Goal: Communication & Community: Connect with others

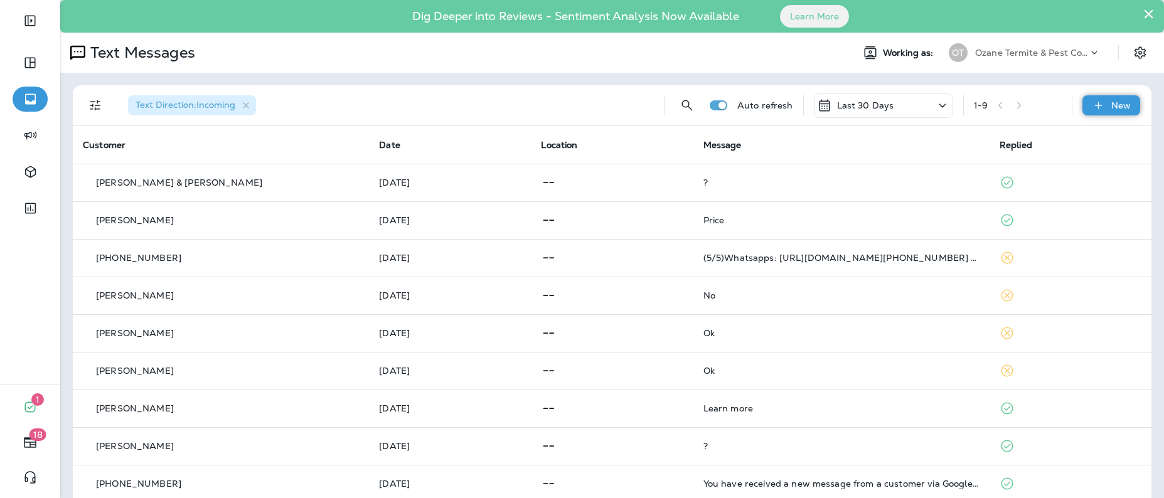
click at [1099, 107] on div "New" at bounding box center [1112, 105] width 58 height 20
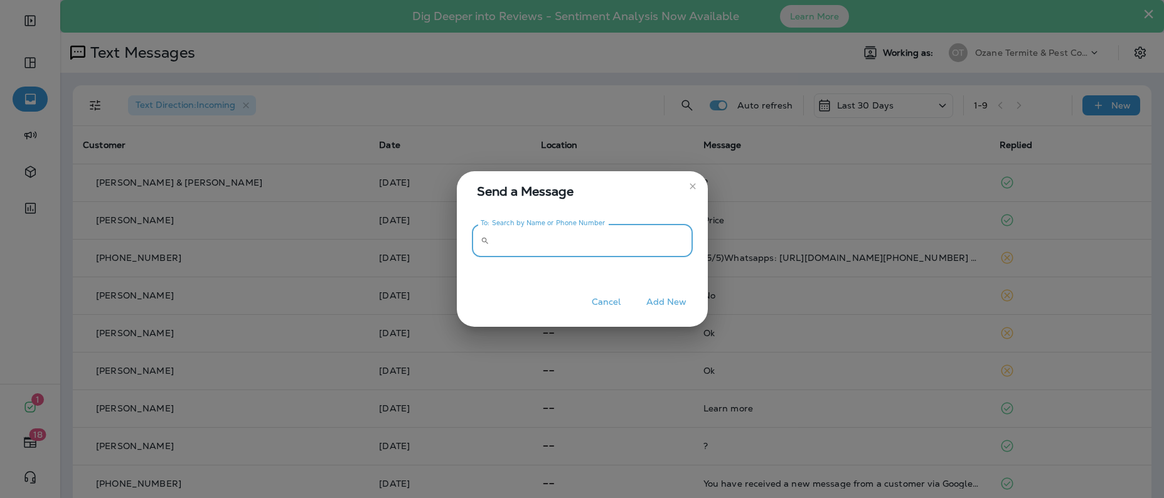
click at [532, 247] on input "To: Search by Name or Phone Number" at bounding box center [594, 240] width 198 height 33
click at [485, 237] on icon at bounding box center [485, 241] width 9 height 9
click at [575, 231] on input "To: Search by Name or Phone Number" at bounding box center [594, 240] width 198 height 33
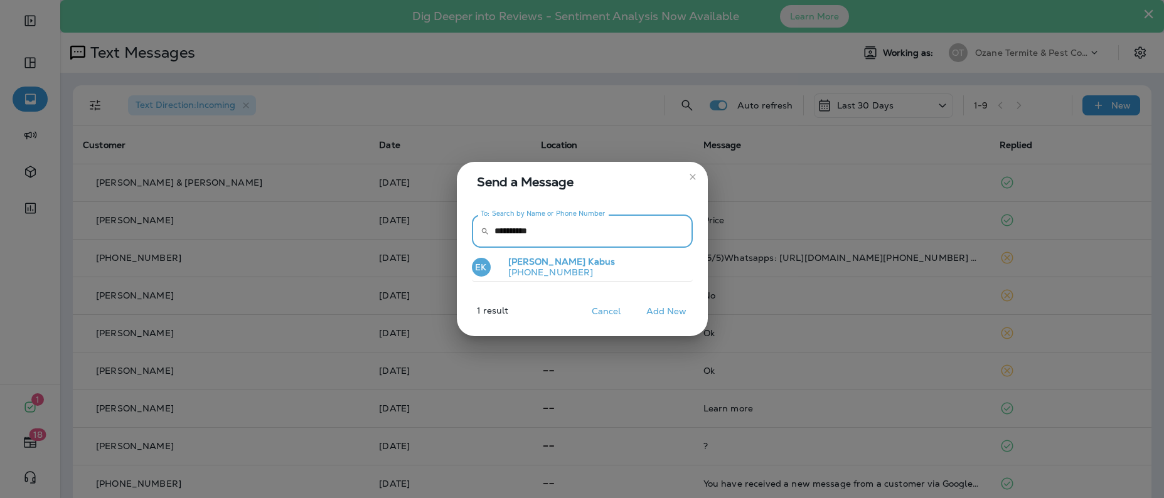
type input "**********"
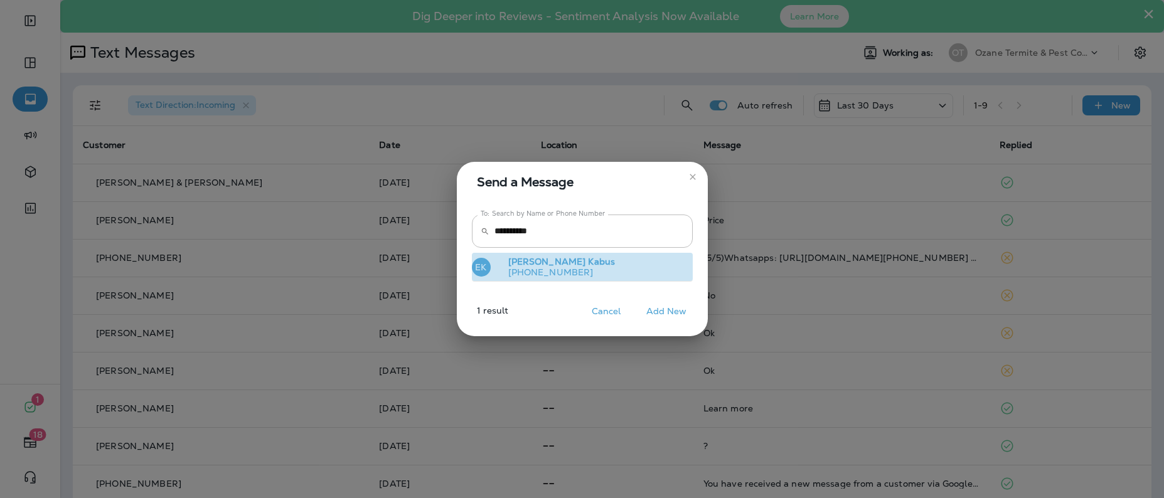
click at [588, 265] on span "Kabus" at bounding box center [601, 261] width 27 height 11
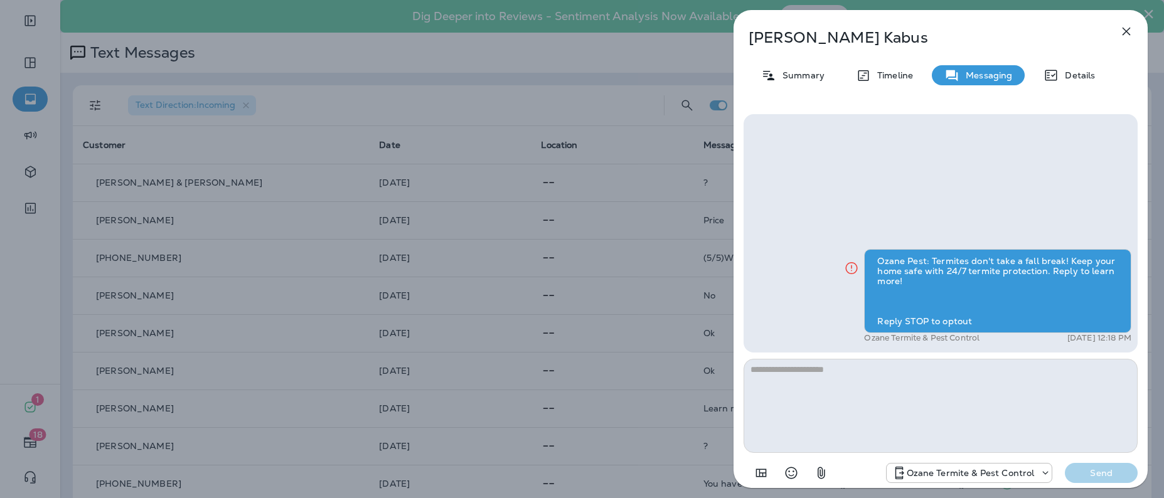
click at [886, 385] on textarea at bounding box center [941, 406] width 394 height 94
type textarea "*****"
click at [1124, 471] on p "Send" at bounding box center [1101, 473] width 53 height 11
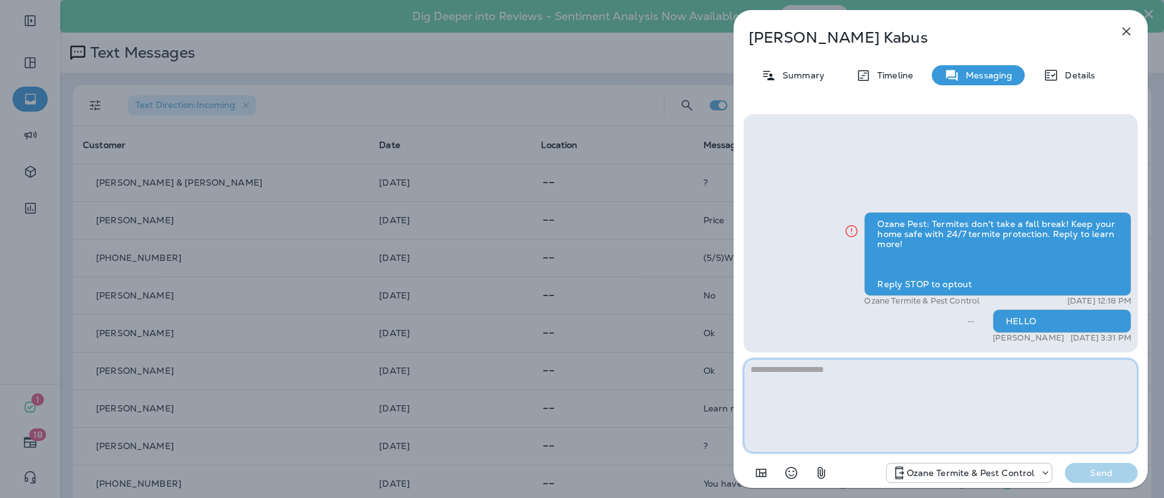
click at [778, 385] on textarea at bounding box center [941, 406] width 394 height 94
click at [1129, 31] on icon "button" at bounding box center [1126, 31] width 15 height 15
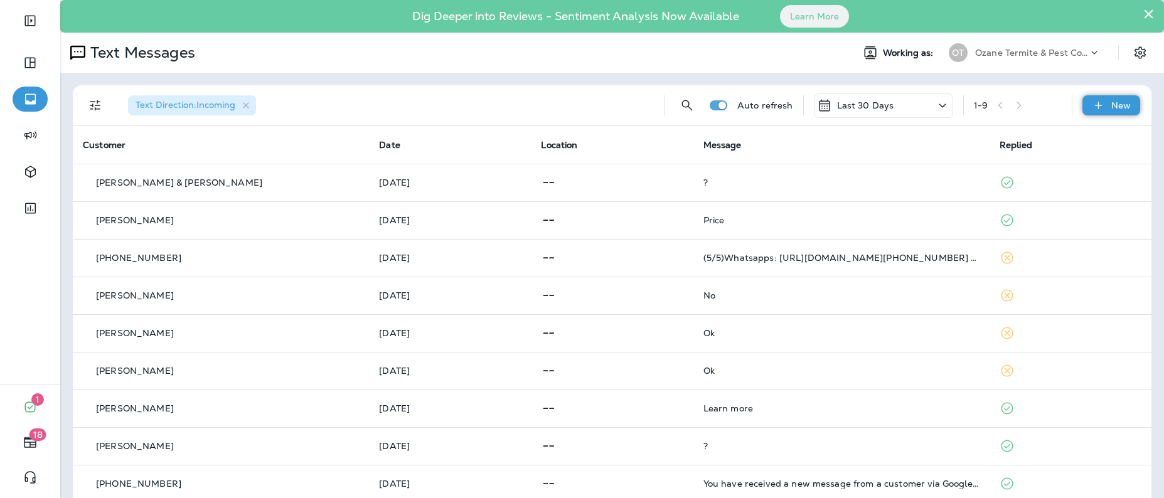
click at [1112, 105] on p "New" at bounding box center [1121, 105] width 19 height 10
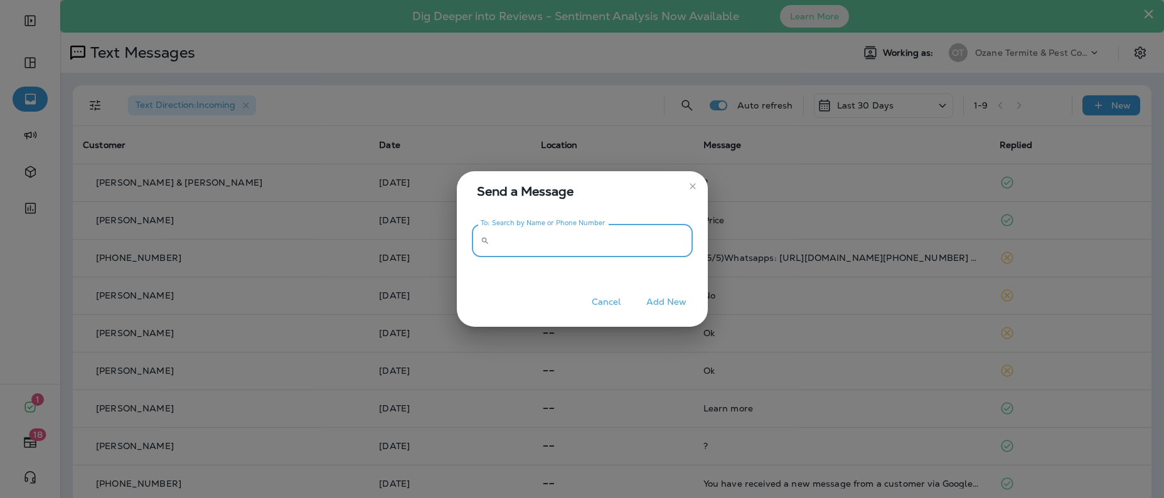
click at [592, 243] on input "To: Search by Name or Phone Number" at bounding box center [594, 240] width 198 height 33
type input "**********"
click at [662, 303] on button "Add New" at bounding box center [666, 302] width 53 height 19
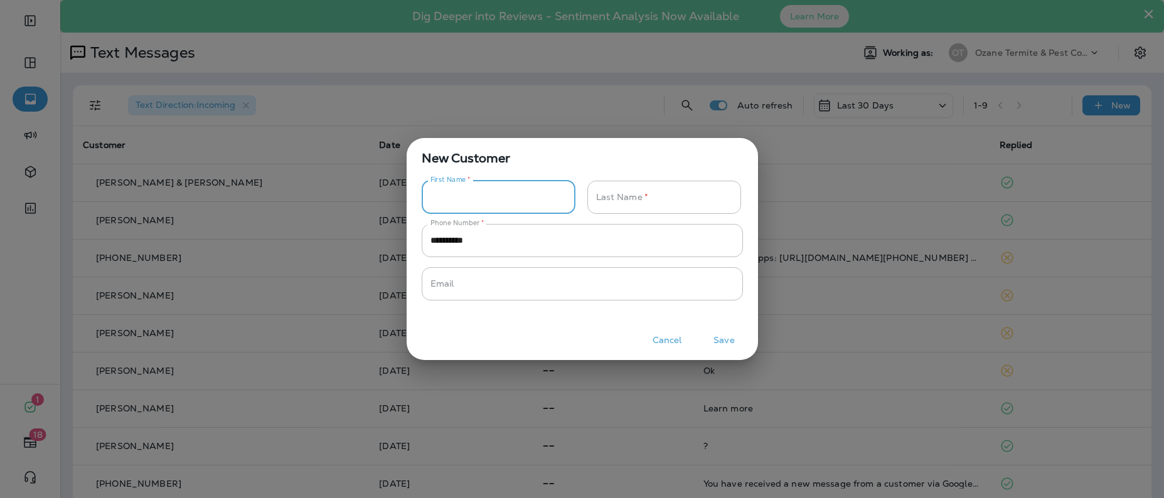
click at [470, 200] on input "Phone Number   *" at bounding box center [492, 197] width 140 height 33
type input "*********"
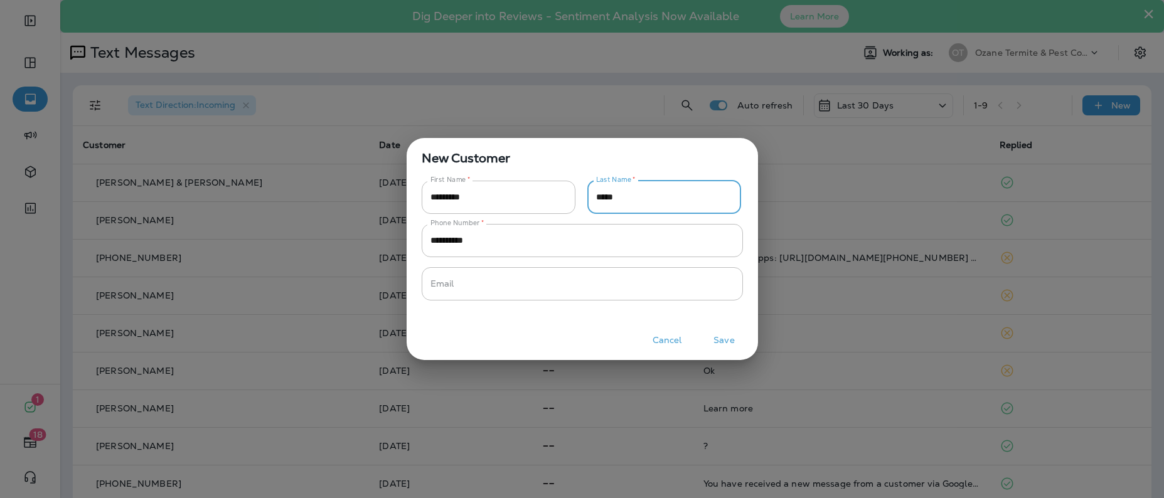
type input "*****"
click at [731, 341] on button "Save" at bounding box center [724, 340] width 47 height 19
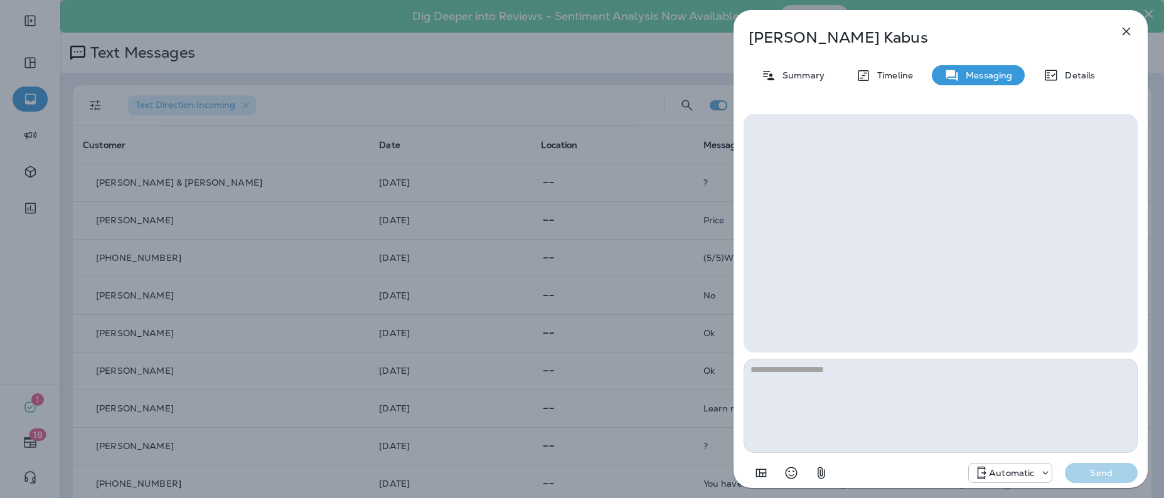
drag, startPoint x: 928, startPoint y: 410, endPoint x: 925, endPoint y: 404, distance: 6.8
click at [925, 405] on textarea at bounding box center [941, 406] width 394 height 94
type textarea "*****"
click at [1111, 468] on p "Send" at bounding box center [1101, 473] width 53 height 11
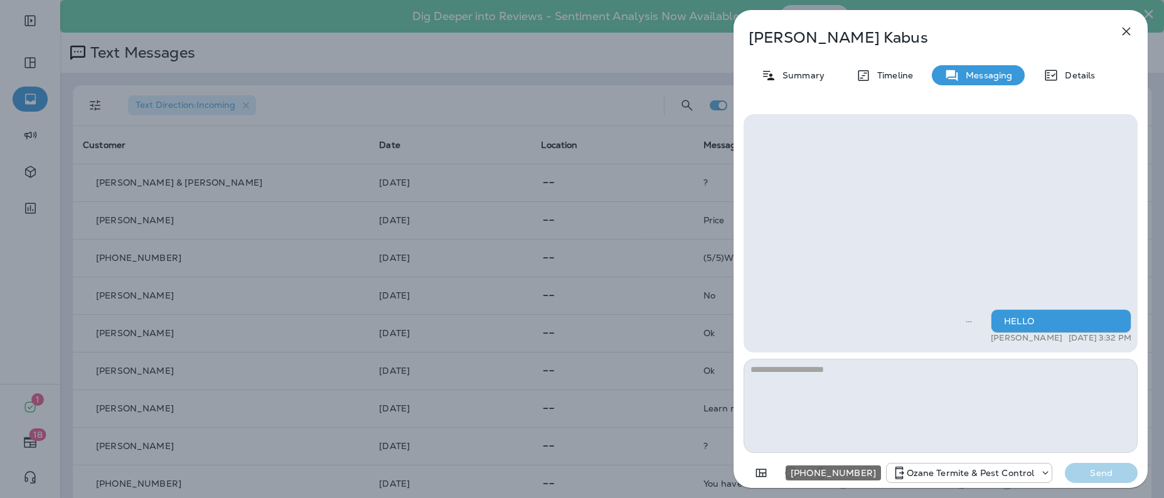
click at [1018, 476] on p "Ozane Termite & Pest Control" at bounding box center [971, 473] width 128 height 10
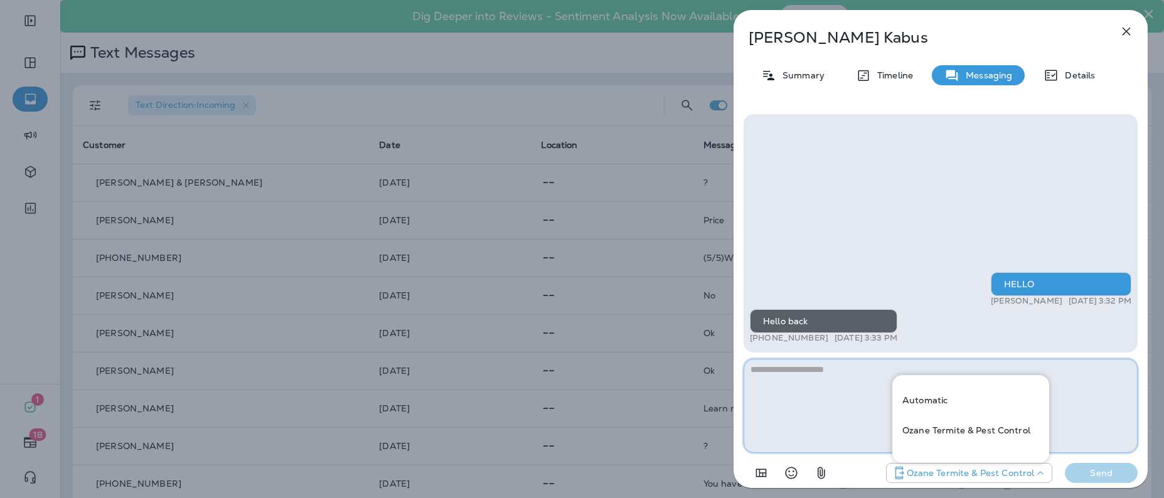
click at [820, 418] on textarea at bounding box center [941, 406] width 394 height 94
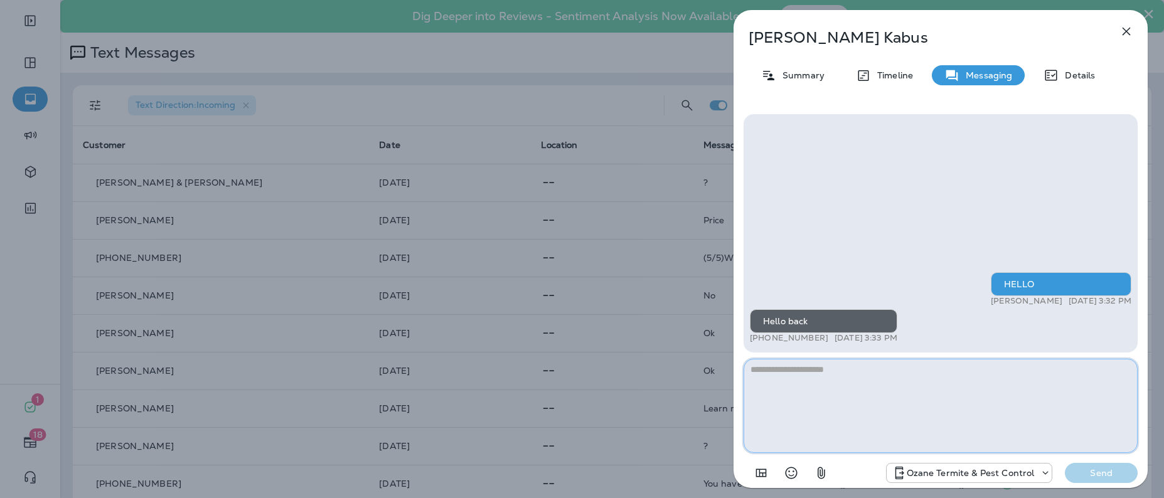
click at [824, 417] on textarea at bounding box center [941, 406] width 394 height 94
click at [768, 390] on textarea at bounding box center [941, 406] width 394 height 94
click at [925, 472] on p "Ozane Termite & Pest Control" at bounding box center [971, 473] width 128 height 10
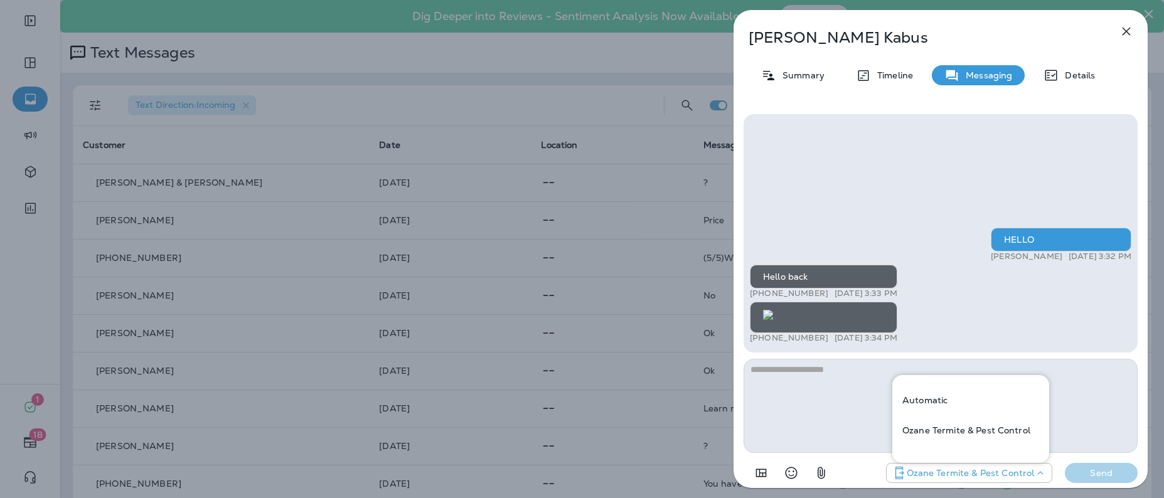
click at [773, 310] on img at bounding box center [768, 315] width 10 height 10
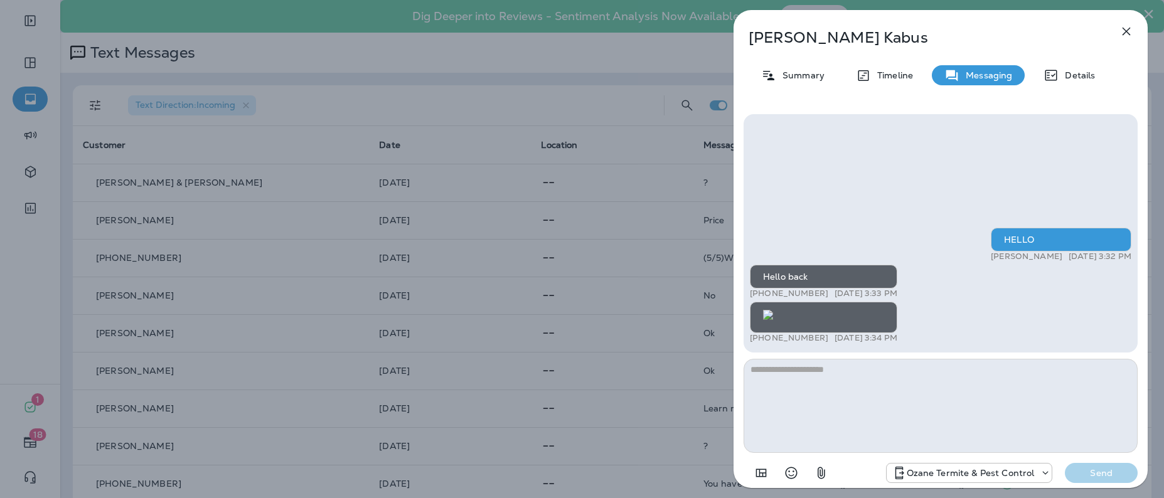
scroll to position [-199, 0]
click at [773, 310] on img at bounding box center [768, 315] width 10 height 10
click at [1124, 30] on icon "button" at bounding box center [1126, 31] width 15 height 15
